Goal: Find specific page/section: Find specific page/section

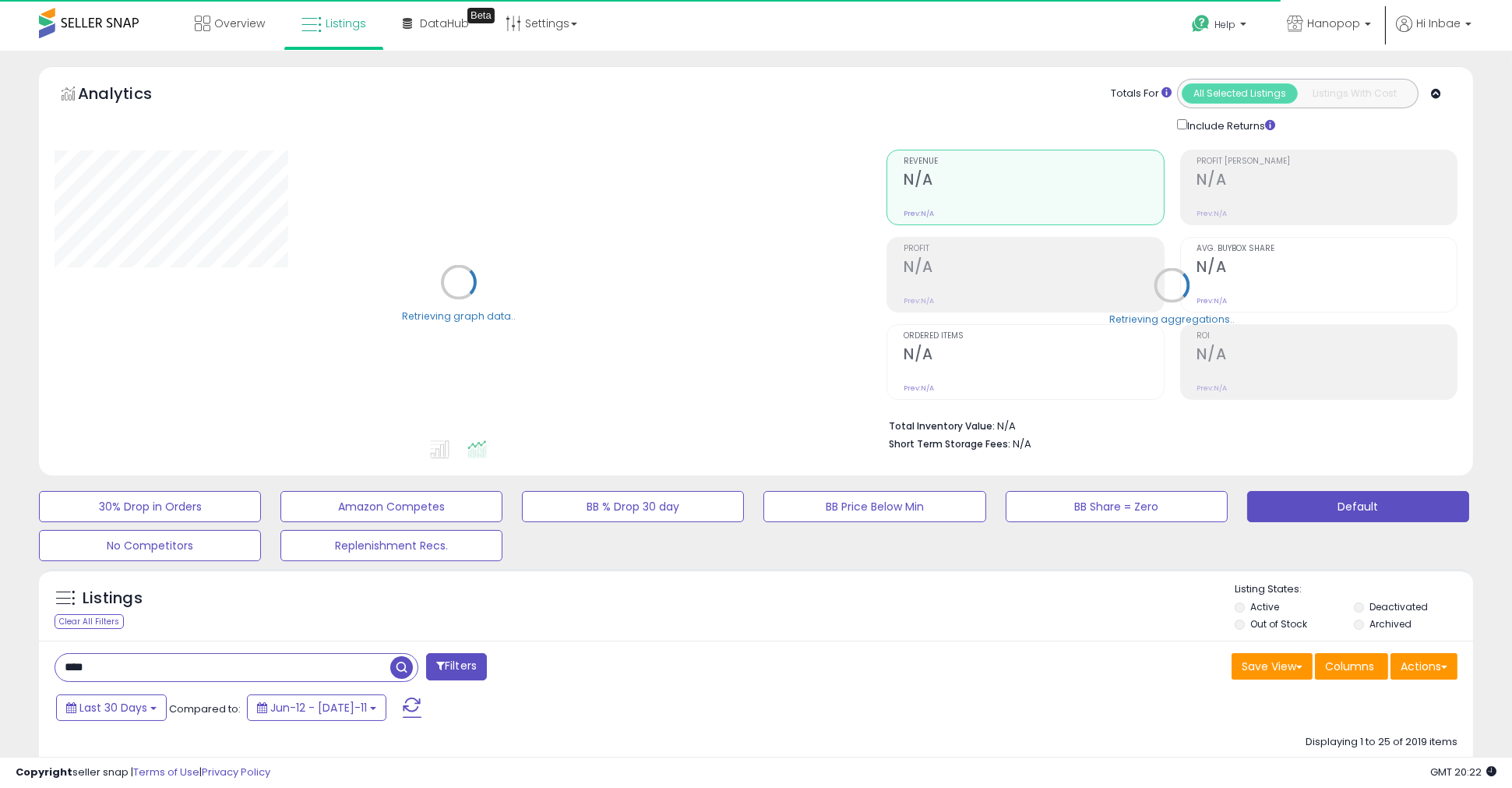
click at [119, 676] on input "****" at bounding box center [222, 667] width 335 height 28
type input "*"
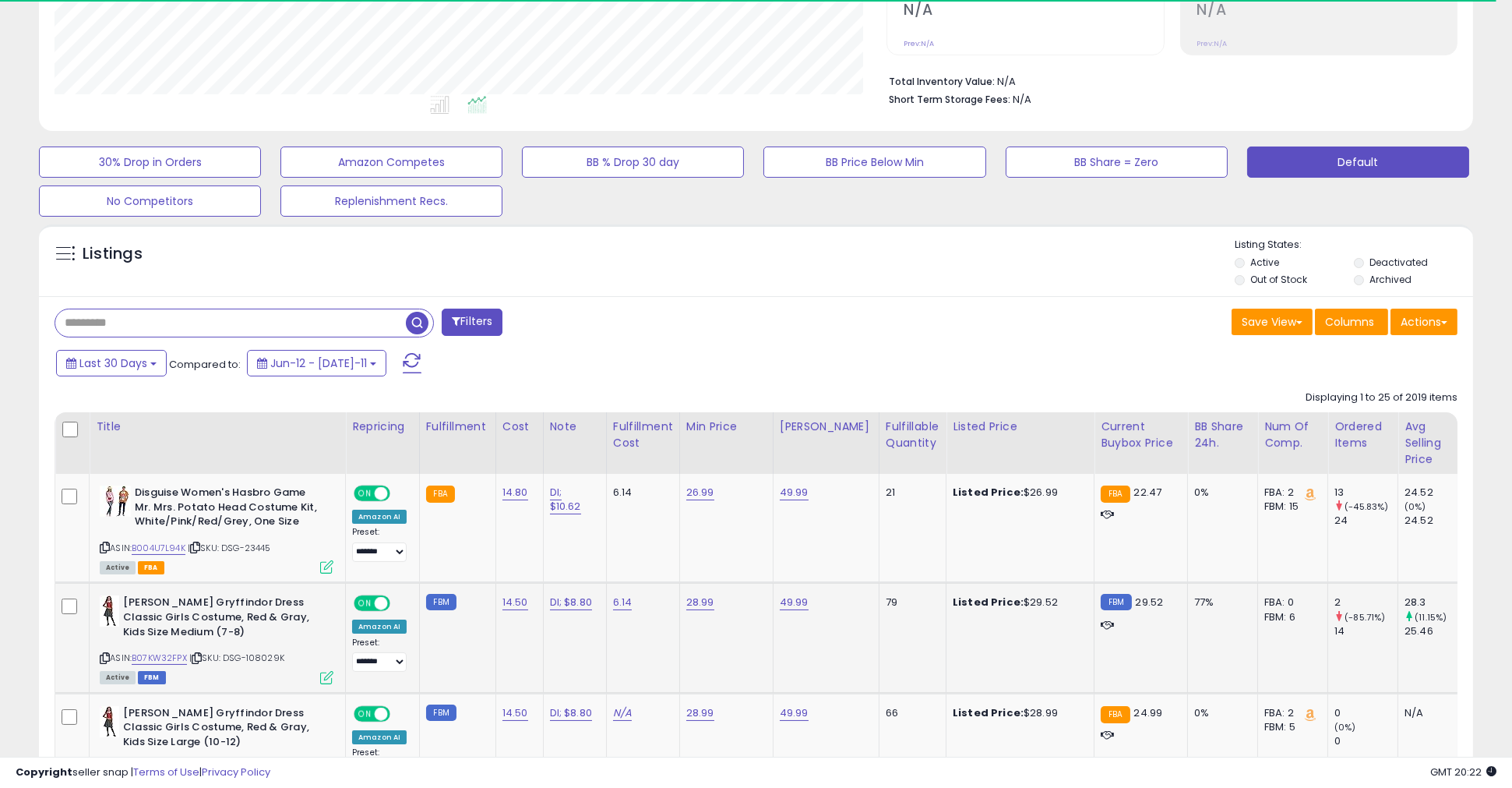
scroll to position [432, 0]
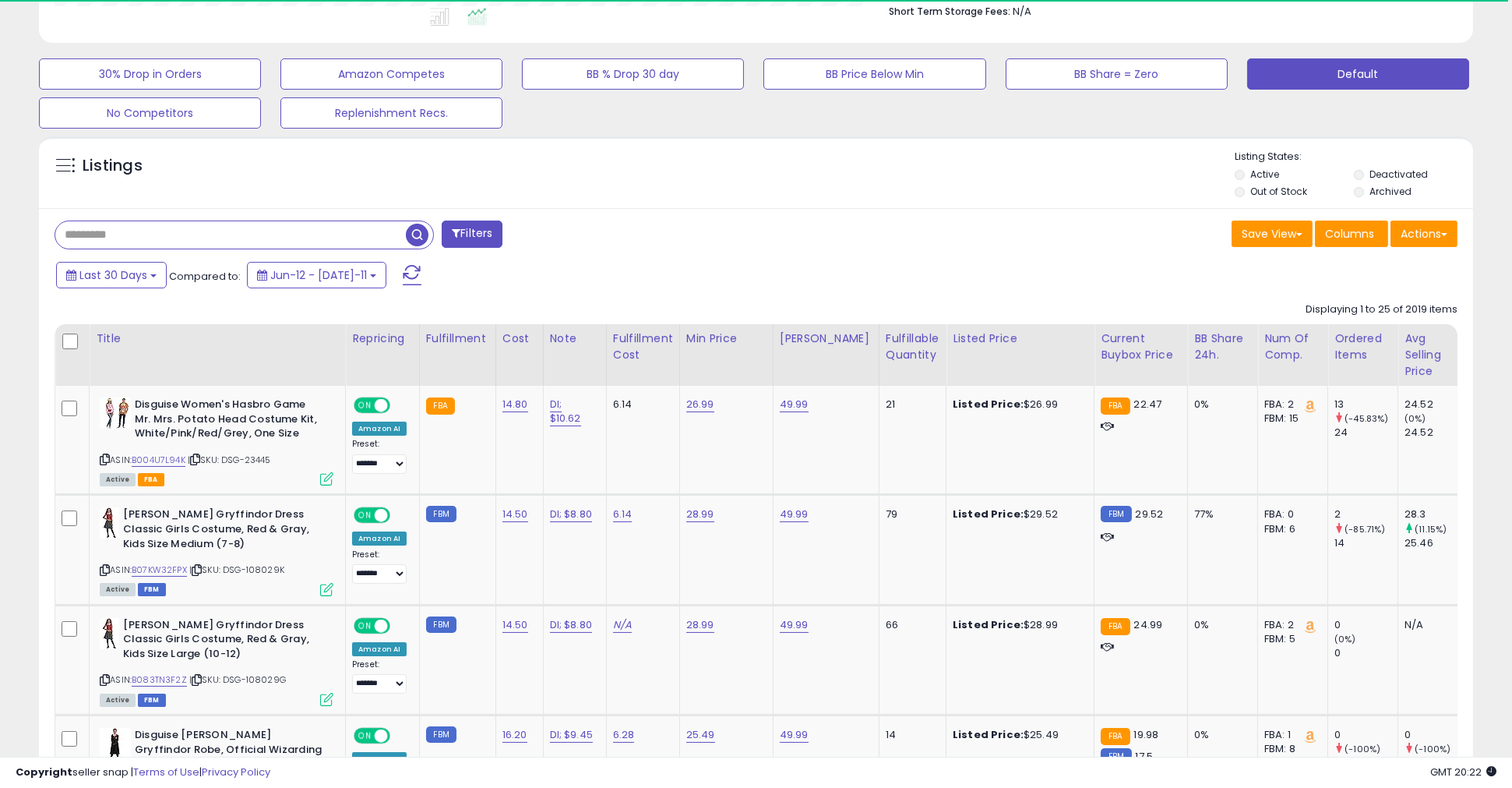
click at [418, 234] on span "button" at bounding box center [416, 235] width 23 height 23
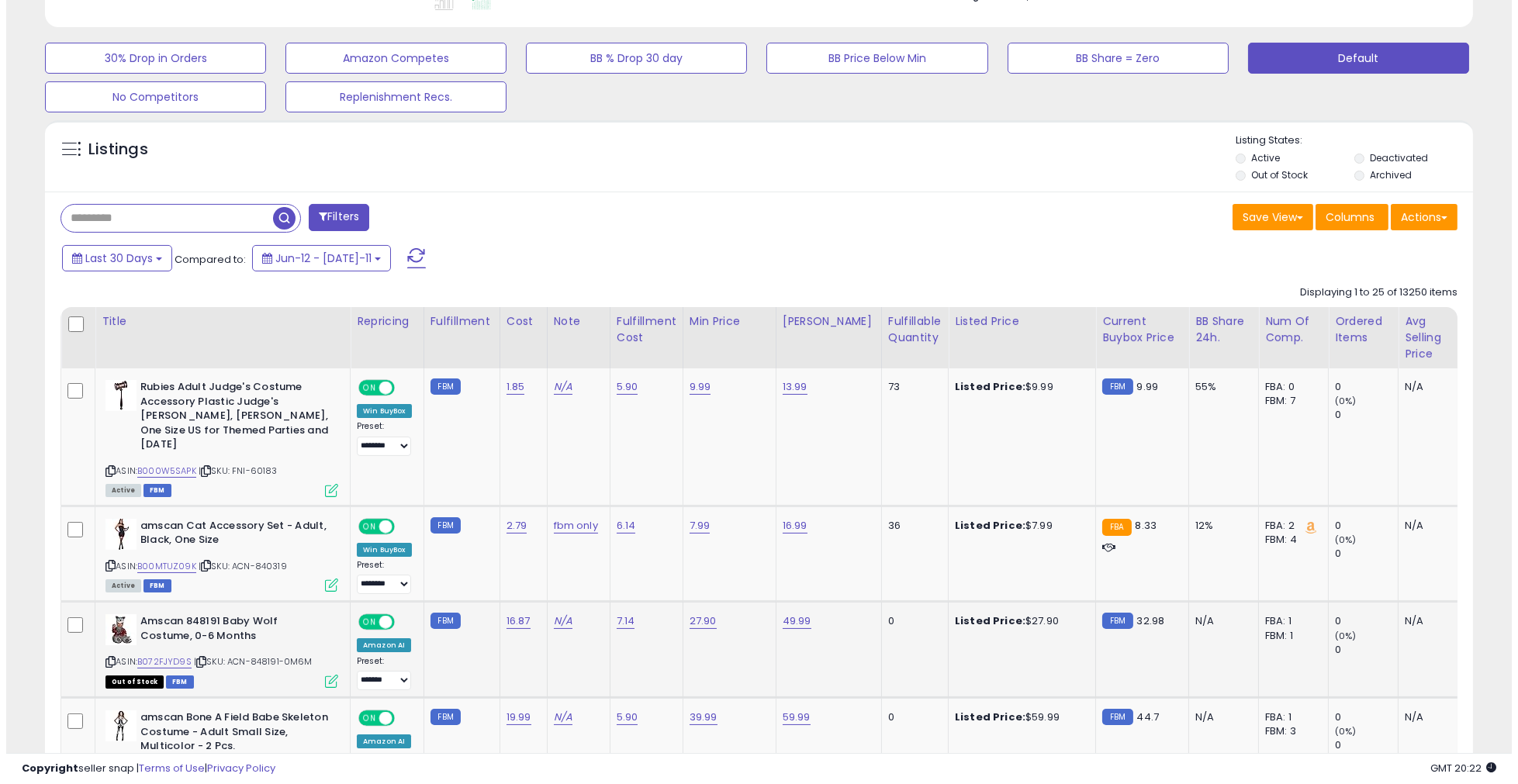
scroll to position [180, 0]
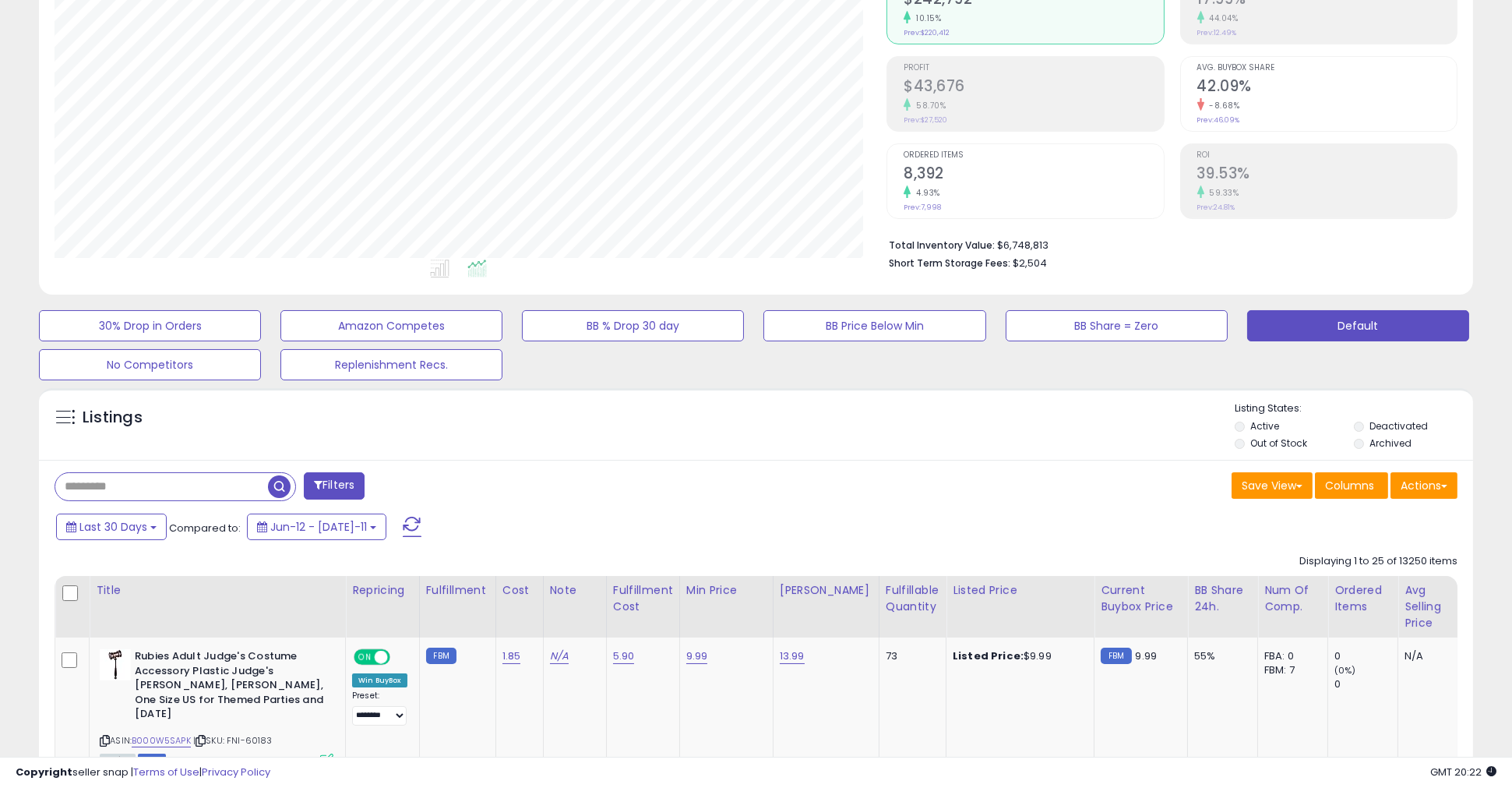
click at [403, 528] on span at bounding box center [412, 527] width 18 height 20
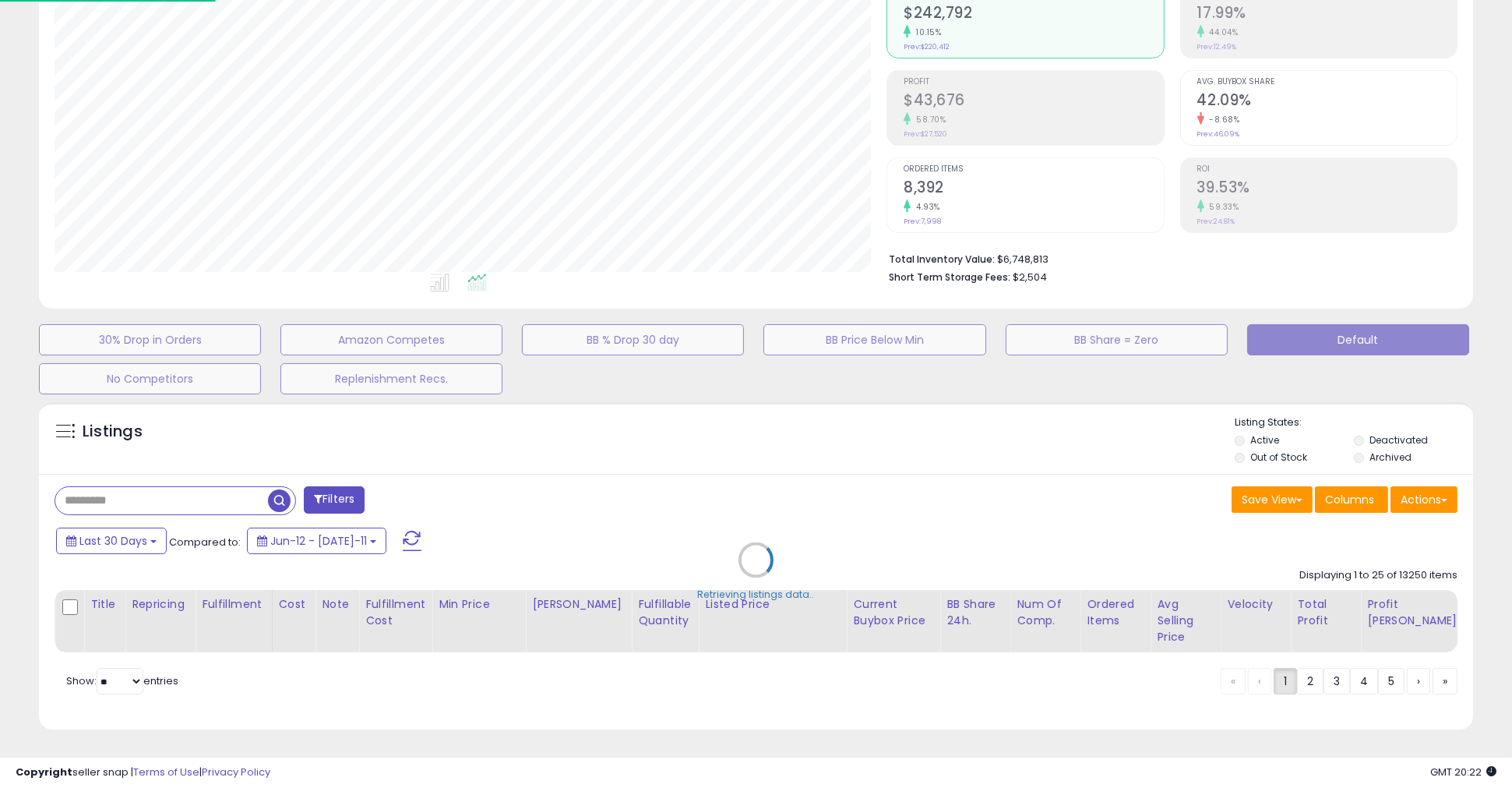
scroll to position [320, 839]
click at [359, 492] on div "Retrieving listings data.." at bounding box center [763, 571] width 1470 height 355
select select "*"
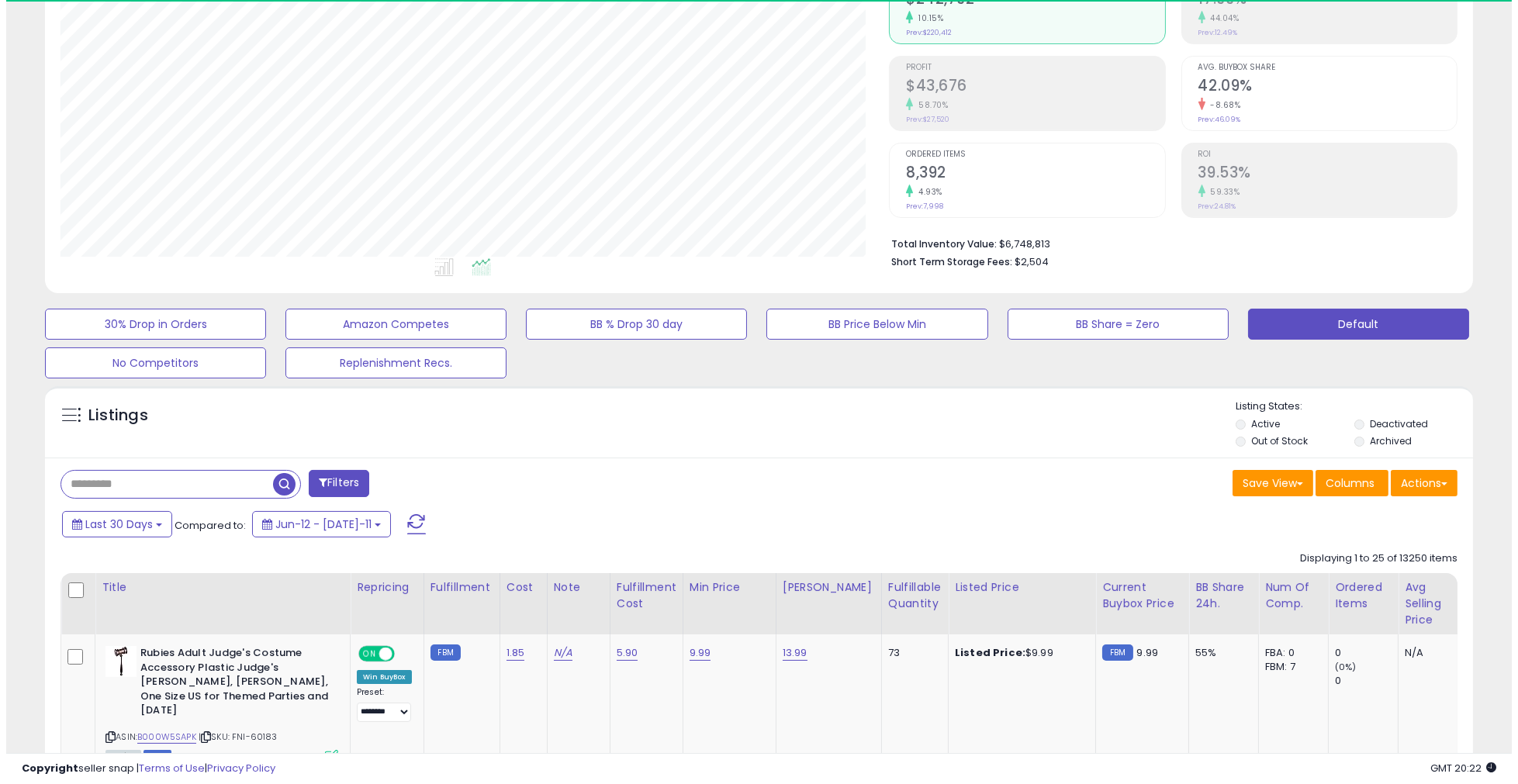
scroll to position [318, 828]
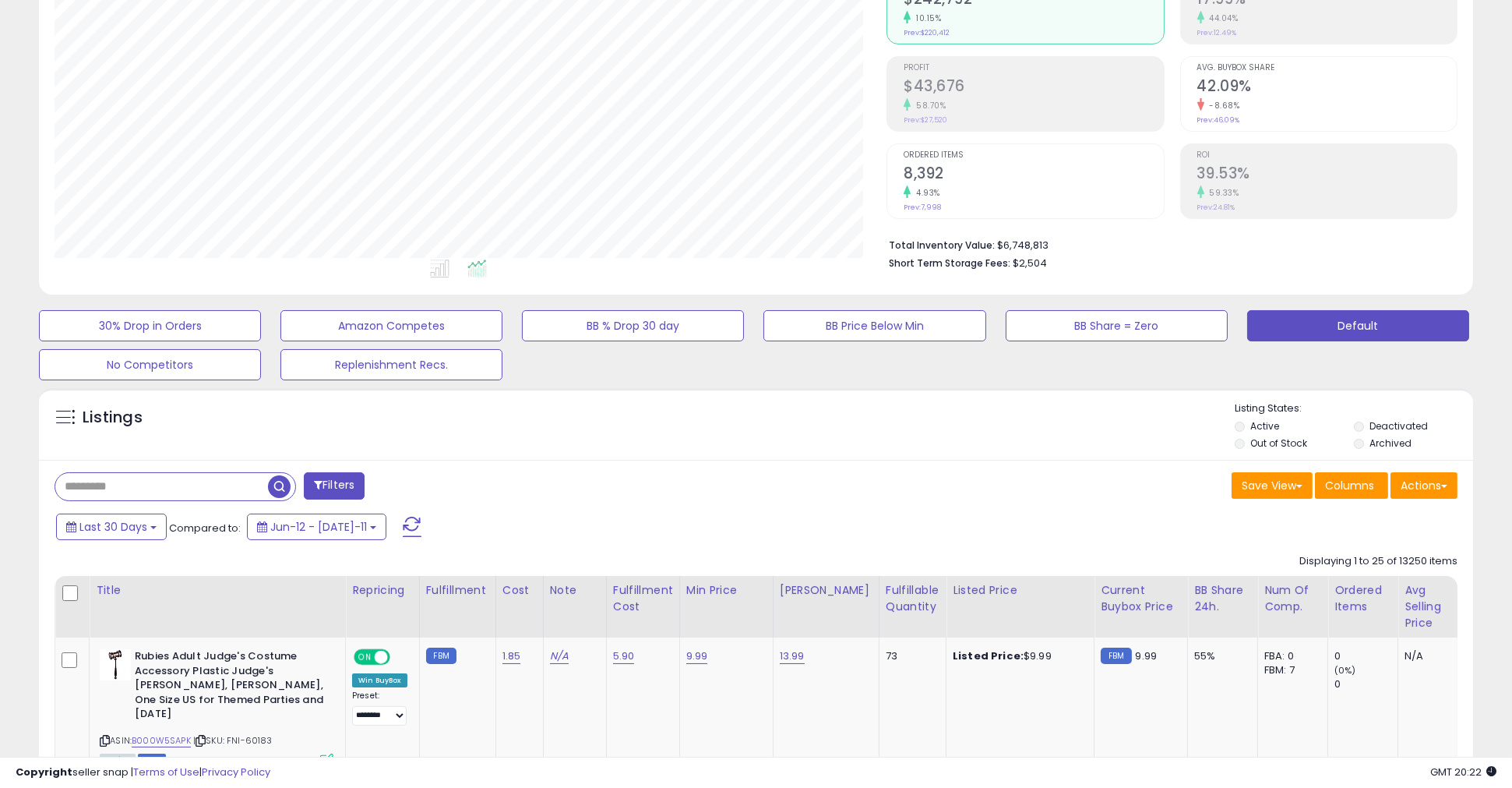
click at [359, 492] on button "Filters" at bounding box center [334, 486] width 61 height 28
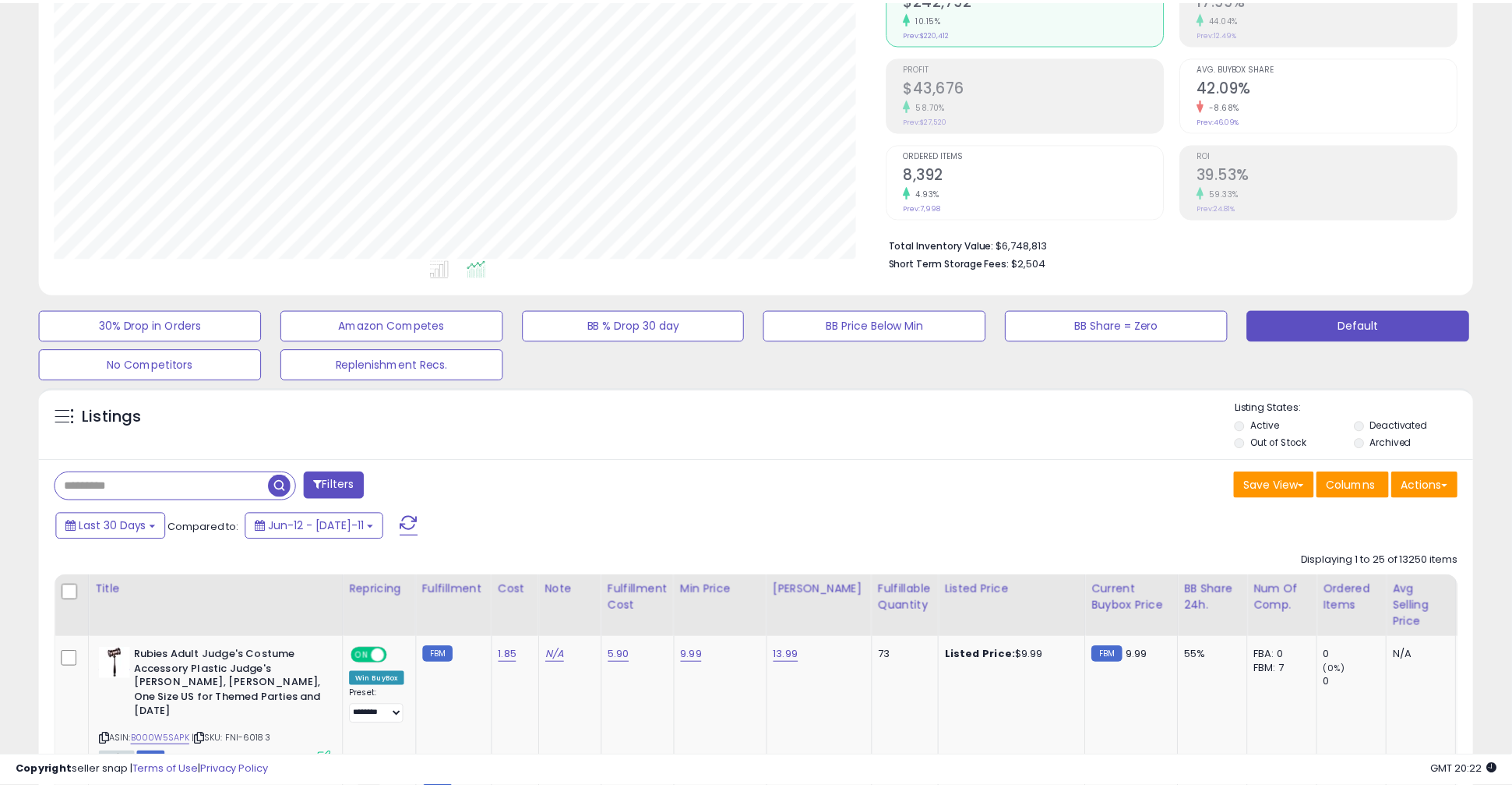
scroll to position [320, 839]
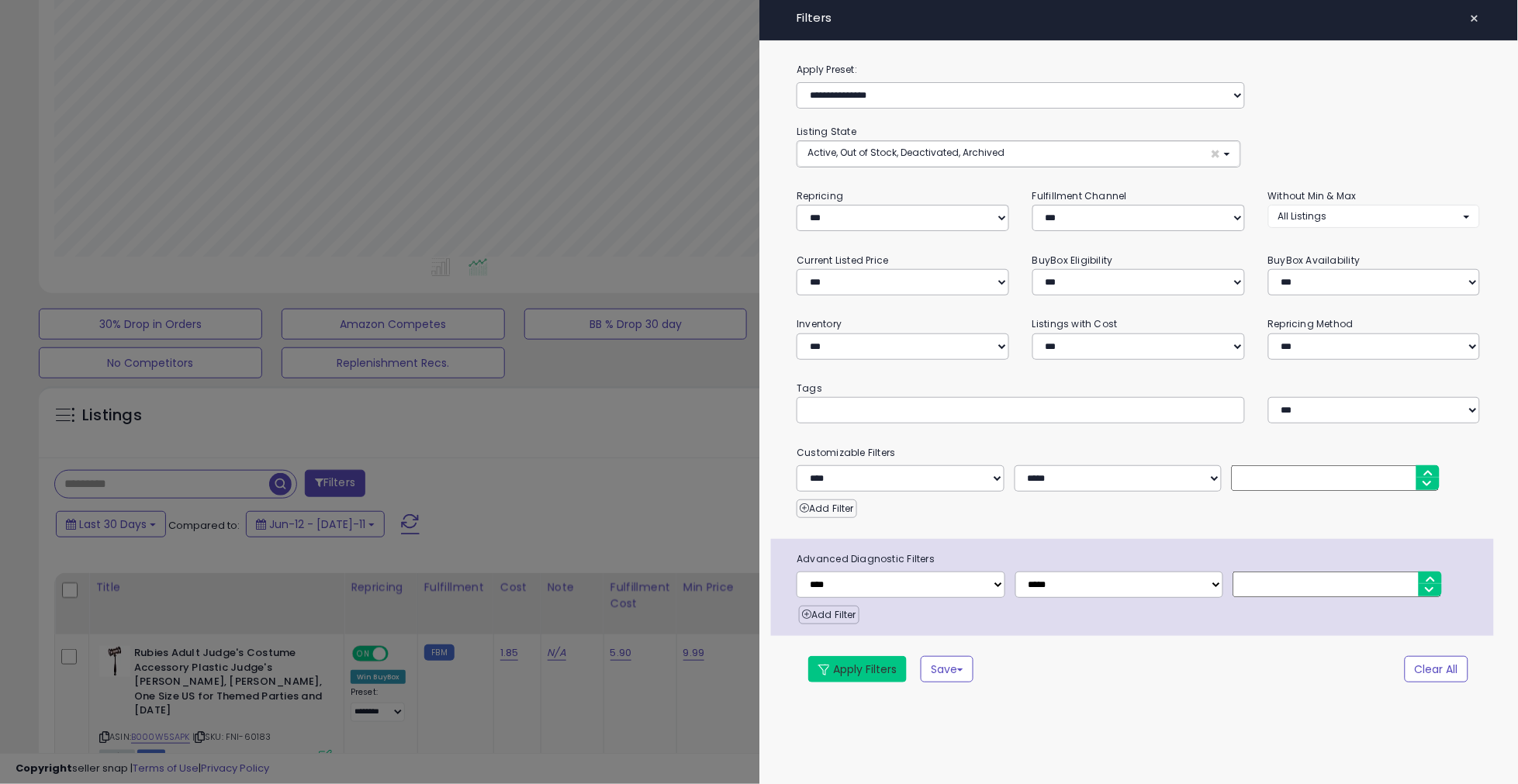
click at [852, 673] on button "Apply Filters" at bounding box center [857, 669] width 99 height 27
click at [857, 669] on button "Apply Filters" at bounding box center [857, 669] width 99 height 27
click at [1476, 10] on span "×" at bounding box center [1475, 18] width 10 height 22
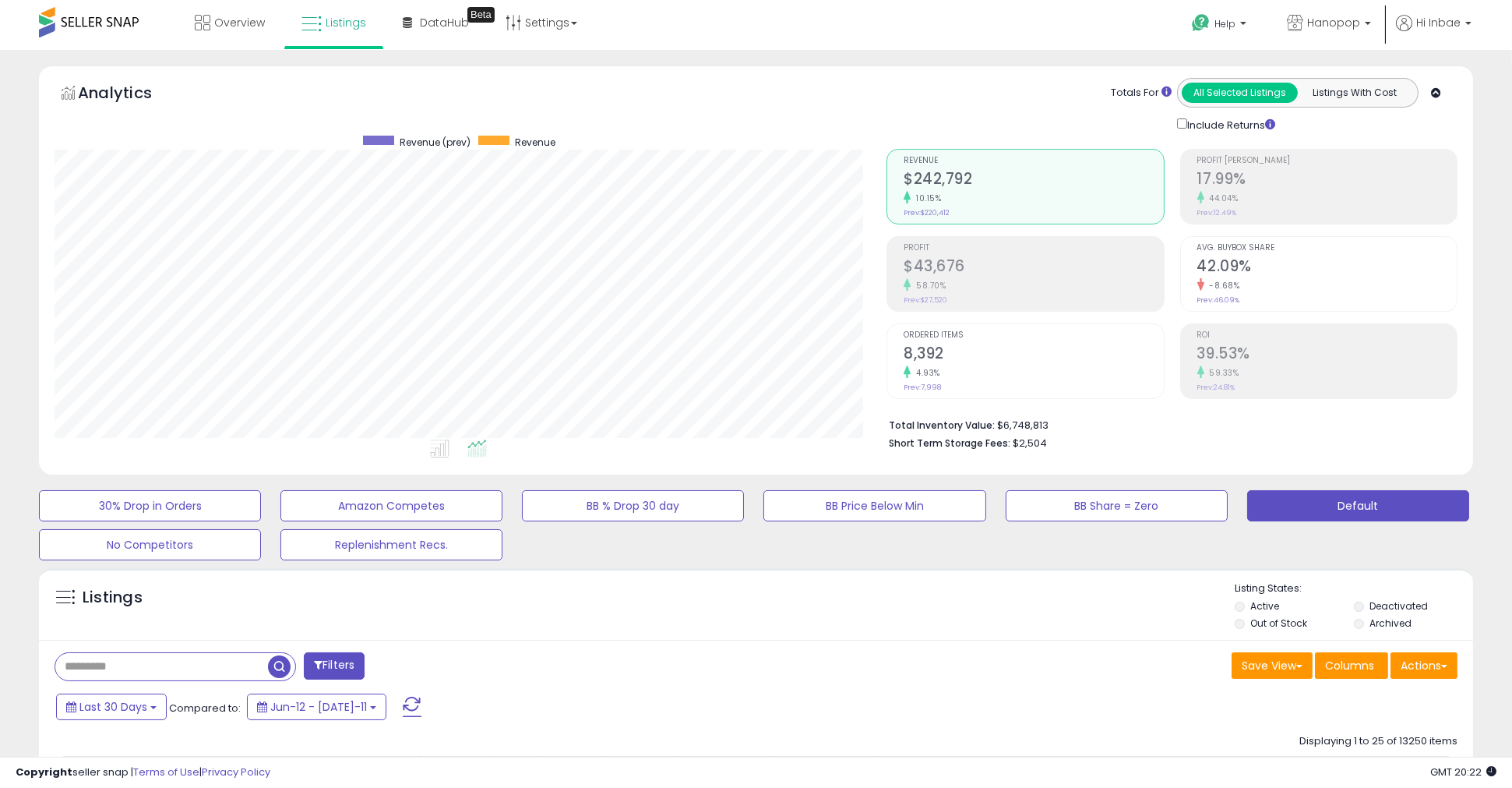
scroll to position [0, 0]
